Goal: Navigation & Orientation: Find specific page/section

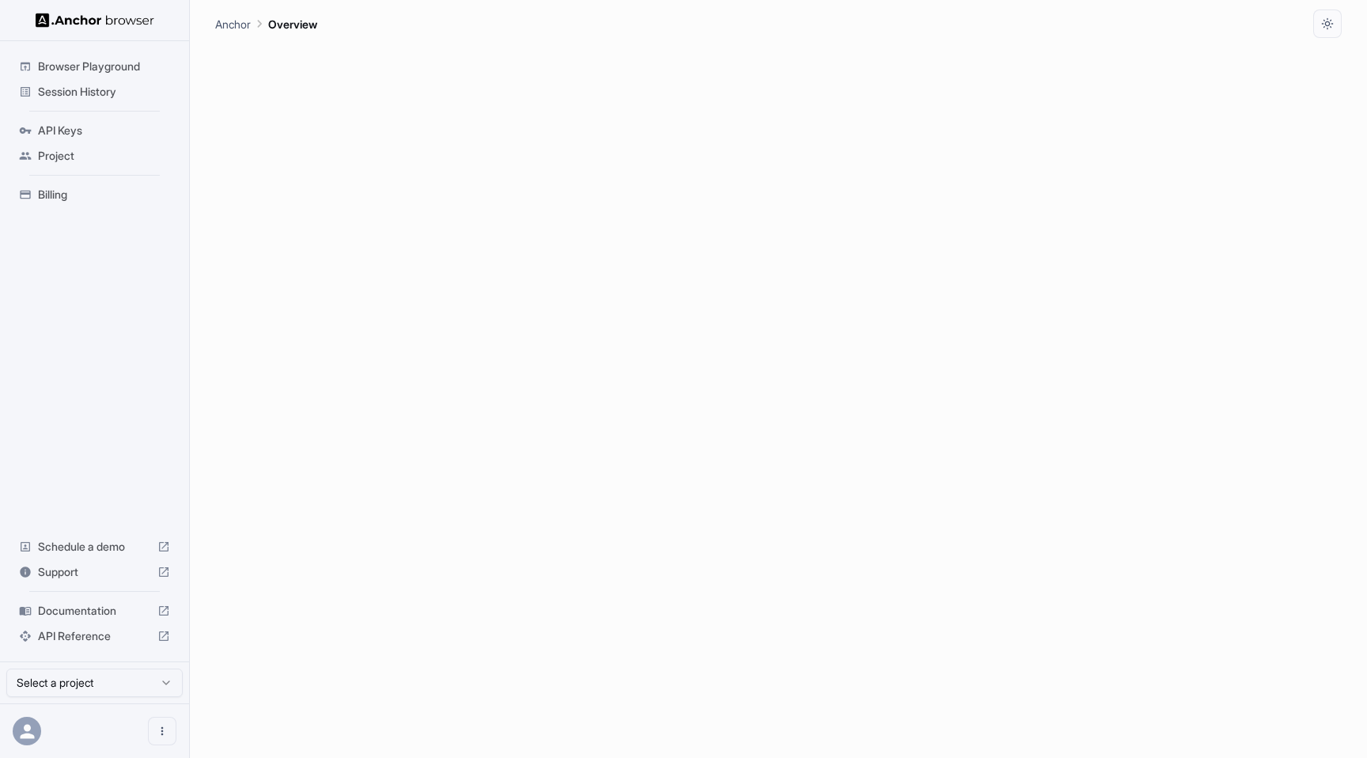
click at [101, 90] on span "Session History" at bounding box center [104, 92] width 132 height 16
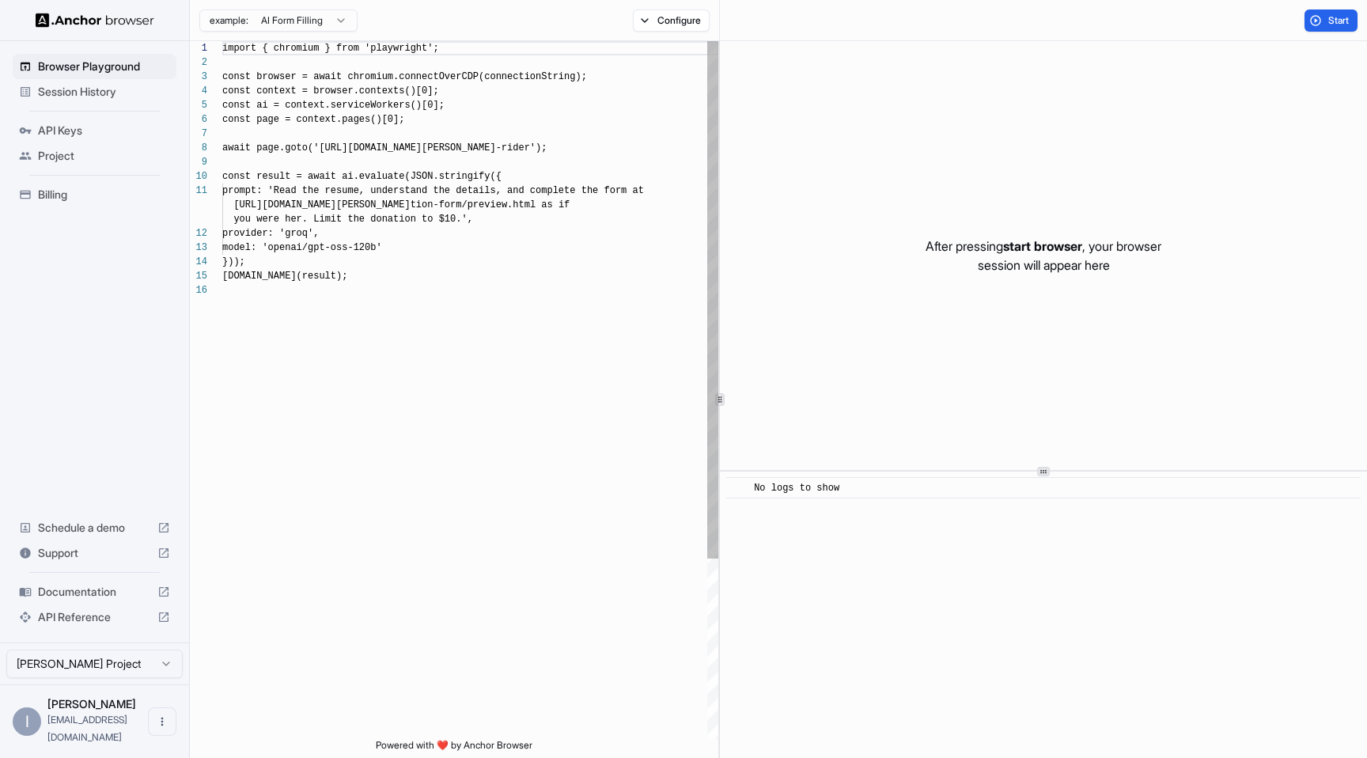
scroll to position [142, 0]
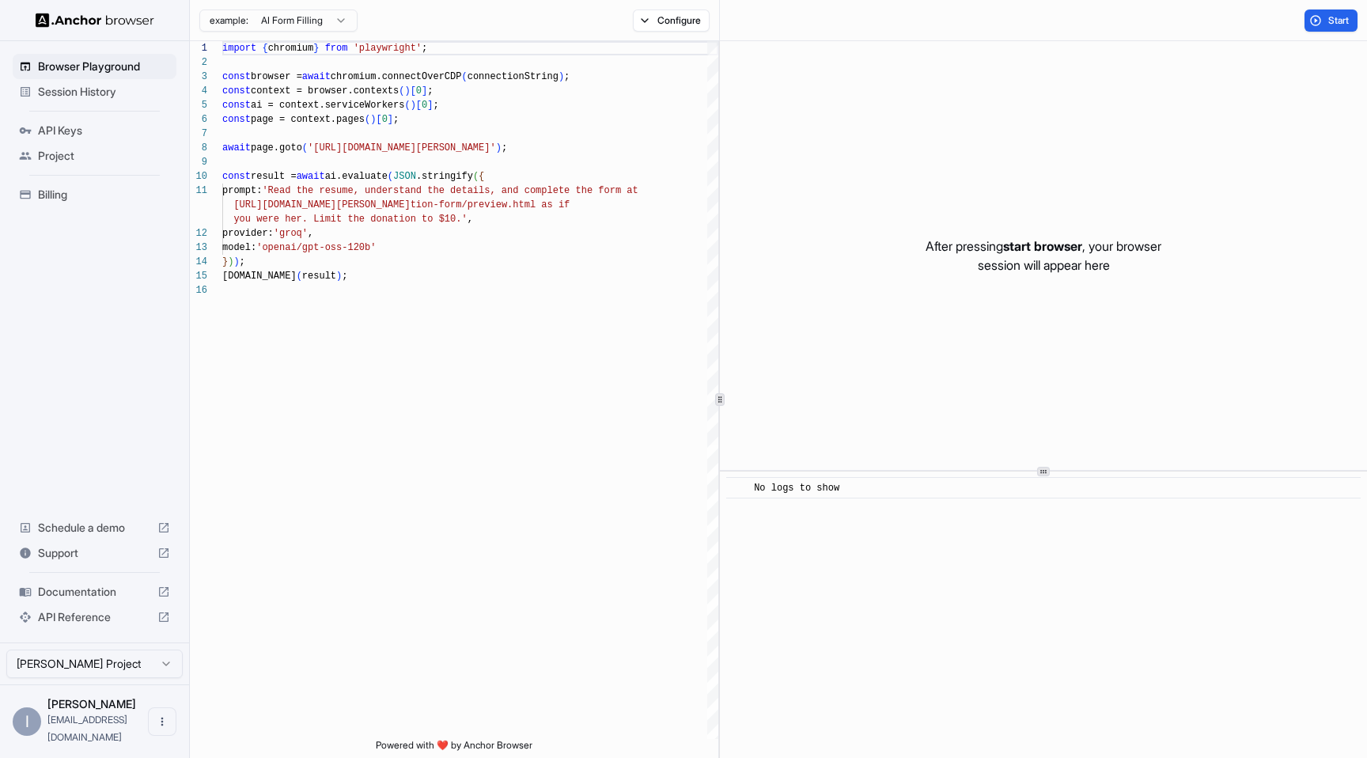
click at [74, 80] on div "Session History" at bounding box center [95, 91] width 164 height 25
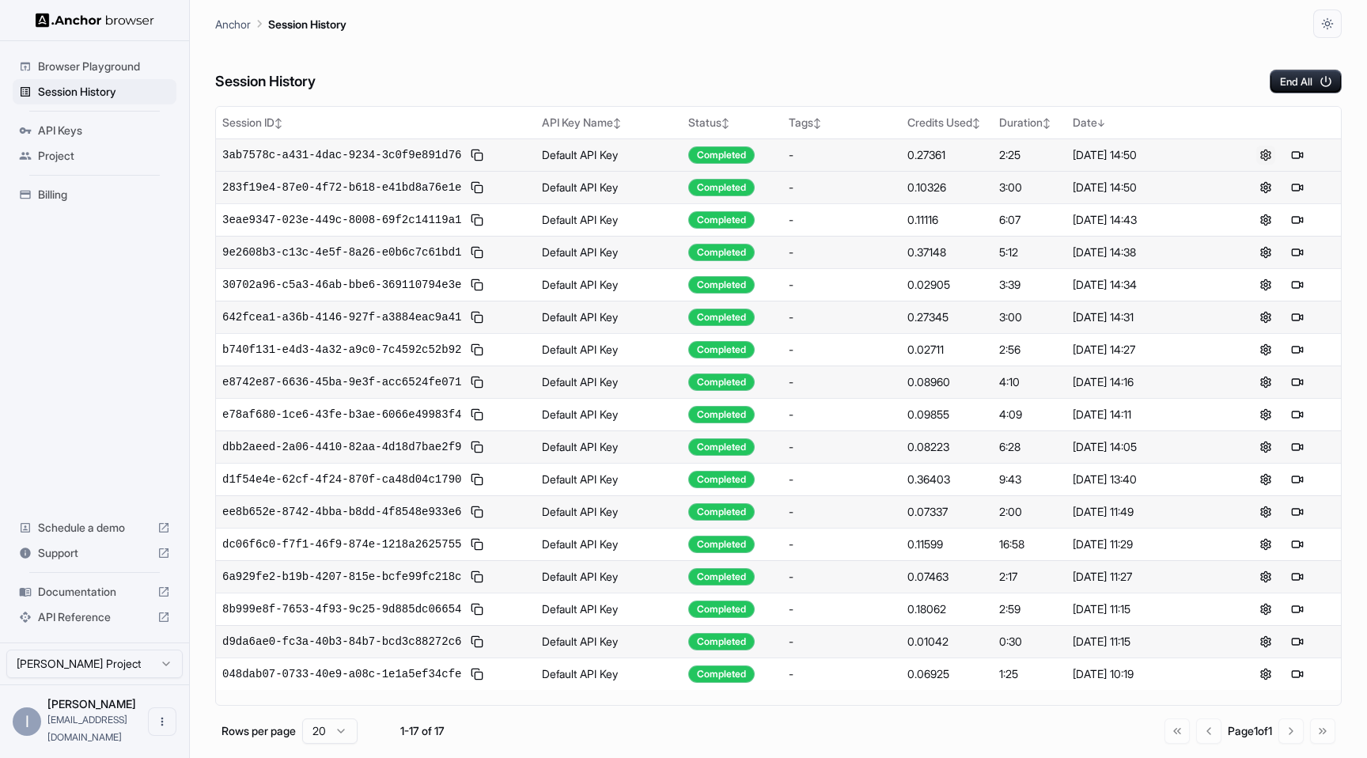
click at [1268, 155] on button at bounding box center [1266, 155] width 19 height 19
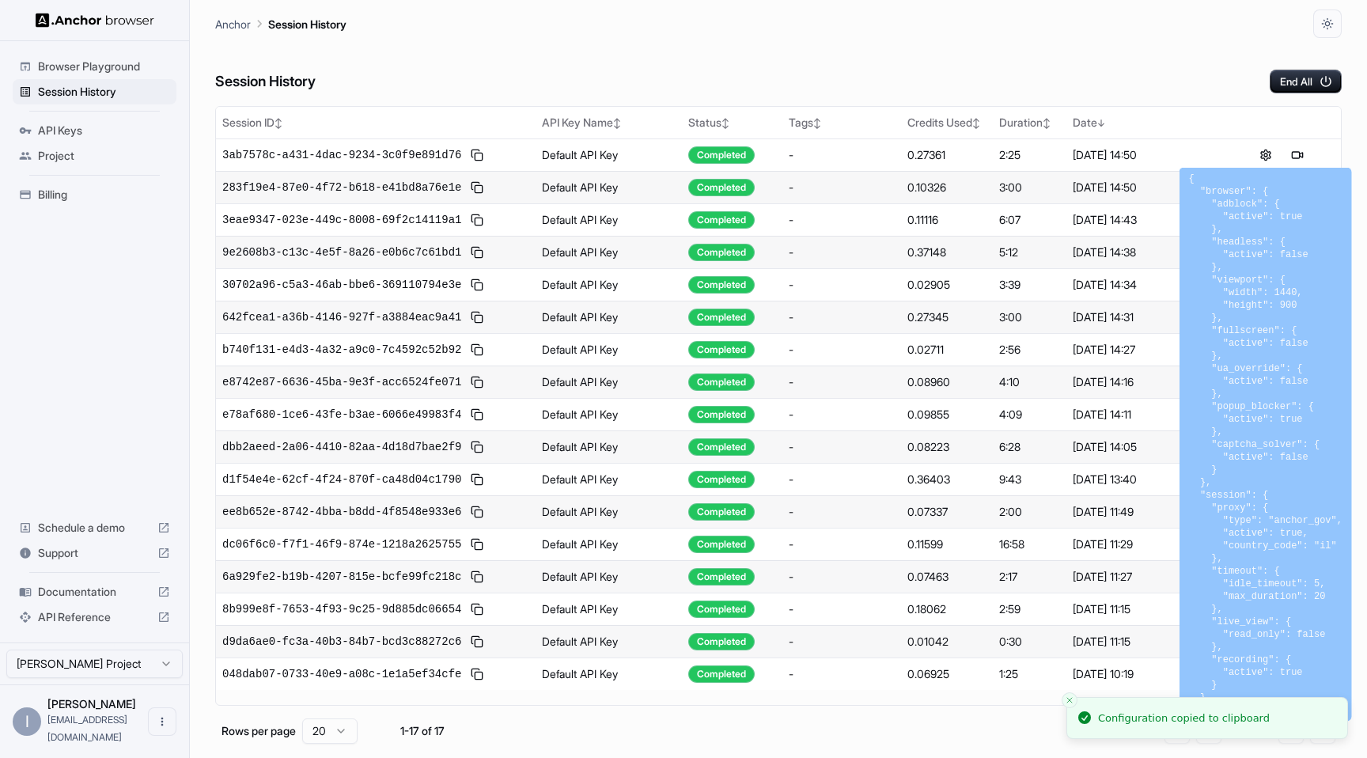
click at [578, 54] on div "Session History End All" at bounding box center [778, 65] width 1127 height 55
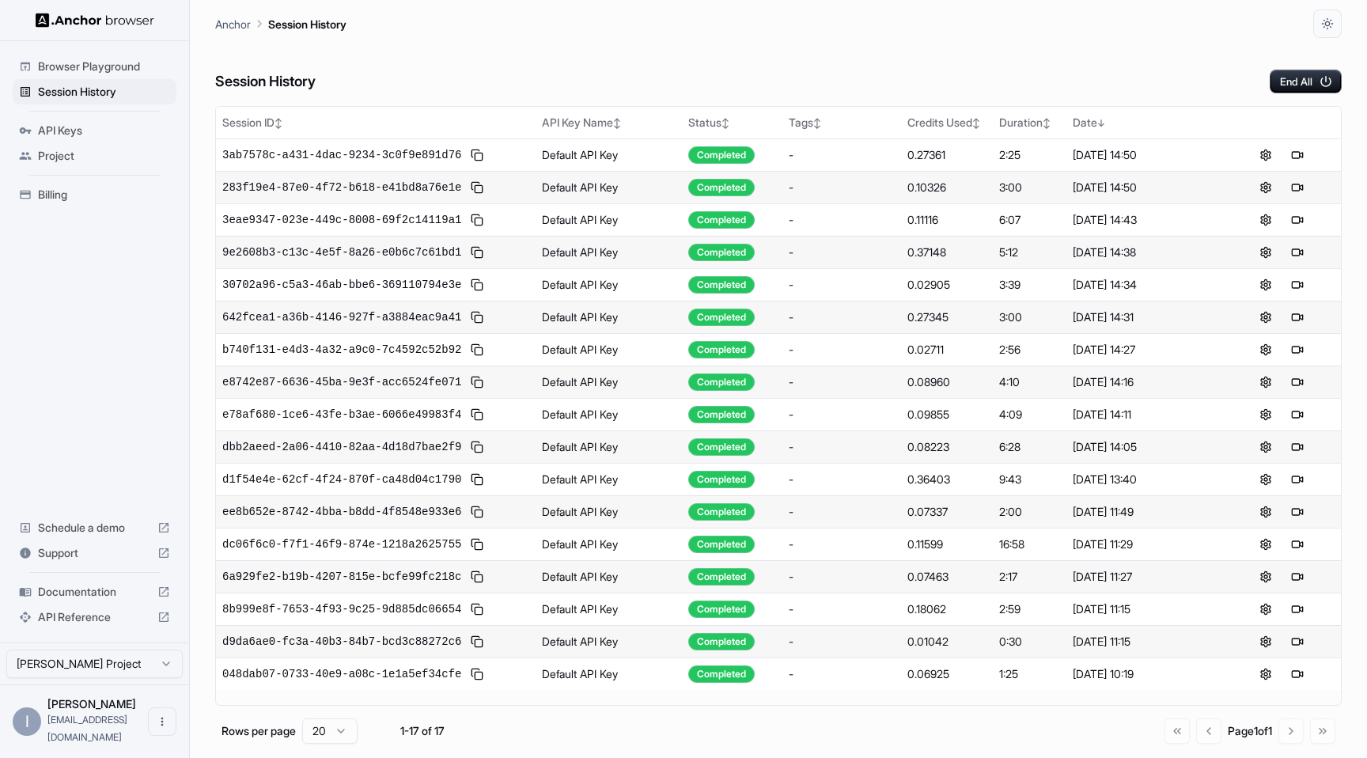
click at [568, 89] on div "Session History End All" at bounding box center [778, 65] width 1127 height 55
click at [68, 625] on span "API Reference" at bounding box center [94, 617] width 113 height 16
click at [74, 625] on span "API Reference" at bounding box center [94, 617] width 113 height 16
click at [120, 679] on html "Browser Playground Session History API Keys Project Billing Schedule a demo Sup…" at bounding box center [683, 379] width 1367 height 758
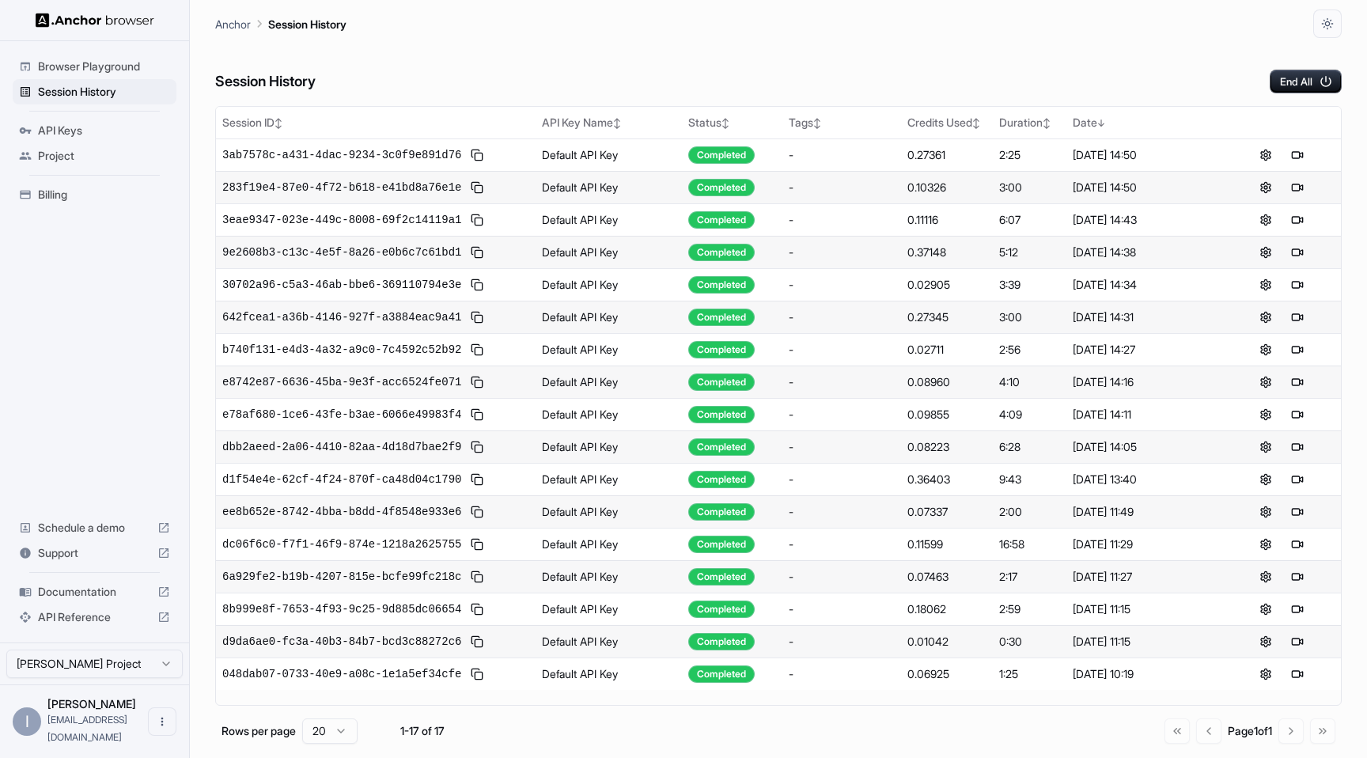
click at [94, 739] on span "[EMAIL_ADDRESS][DOMAIN_NAME]" at bounding box center [87, 728] width 80 height 29
click at [163, 728] on icon "Open menu" at bounding box center [162, 721] width 13 height 13
click at [123, 732] on div at bounding box center [132, 730] width 63 height 16
